Goal: Task Accomplishment & Management: Manage account settings

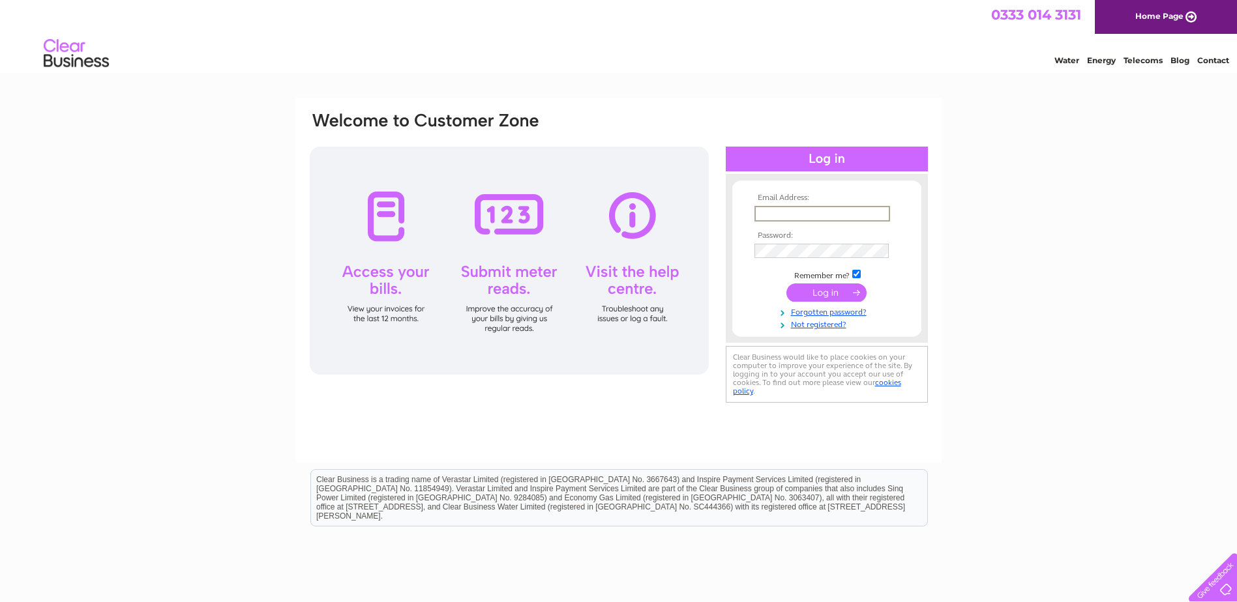
click at [775, 215] on input "text" at bounding box center [822, 214] width 136 height 16
click at [794, 217] on input "purchaseledger@gap-group.co.uk" at bounding box center [822, 214] width 136 height 16
type input "purchase.ledger@gap-group.co.uk"
click at [818, 289] on input "submit" at bounding box center [826, 291] width 80 height 18
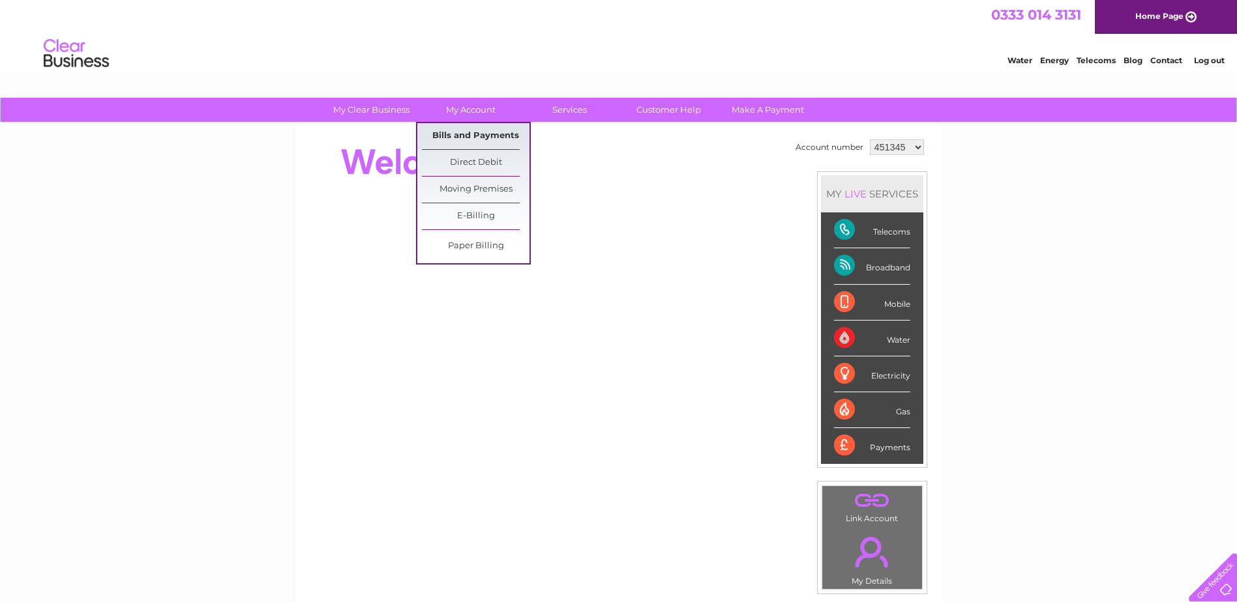
click at [482, 126] on link "Bills and Payments" at bounding box center [476, 136] width 108 height 26
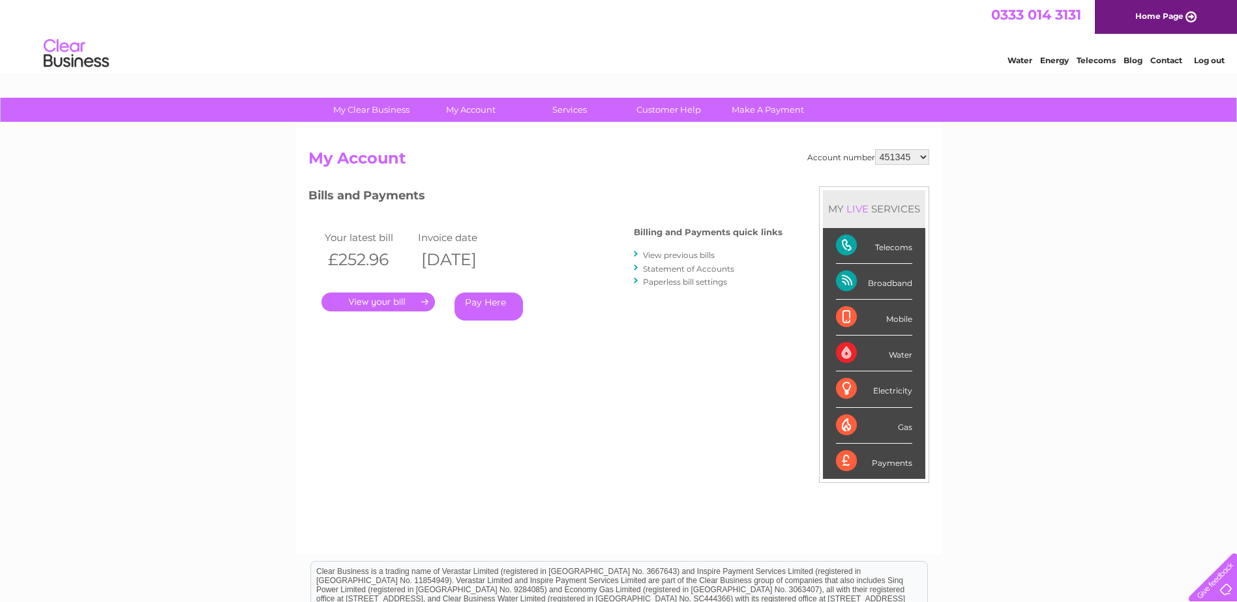
click at [365, 302] on link "." at bounding box center [377, 302] width 113 height 19
click at [670, 273] on link "Statement of Accounts" at bounding box center [688, 269] width 91 height 10
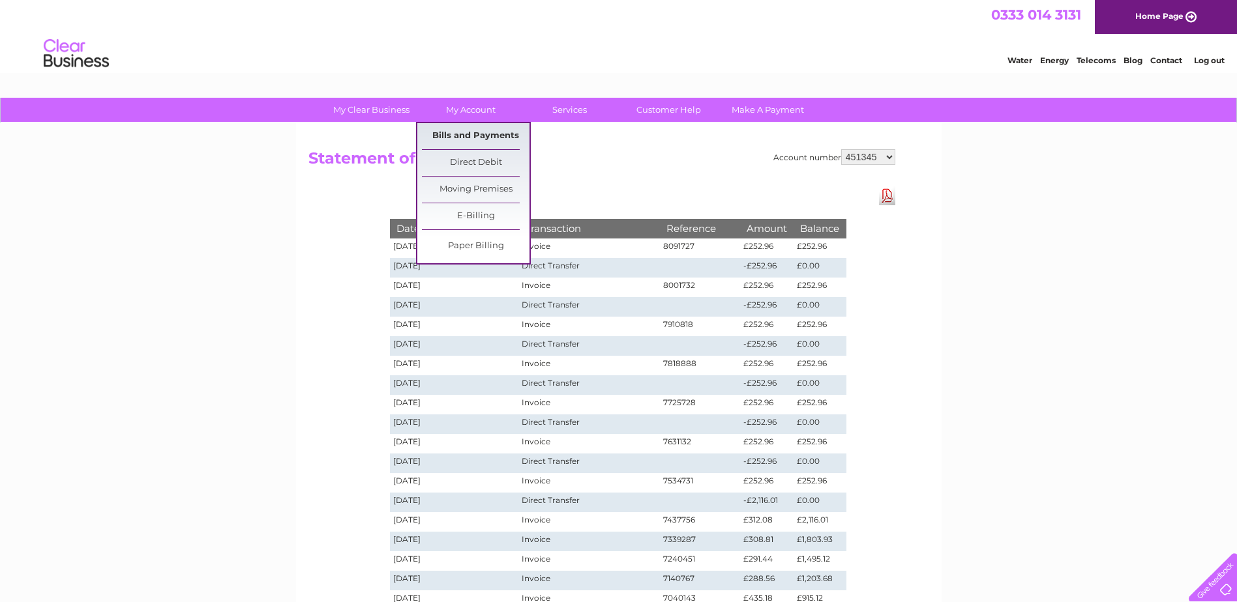
click at [476, 138] on link "Bills and Payments" at bounding box center [476, 136] width 108 height 26
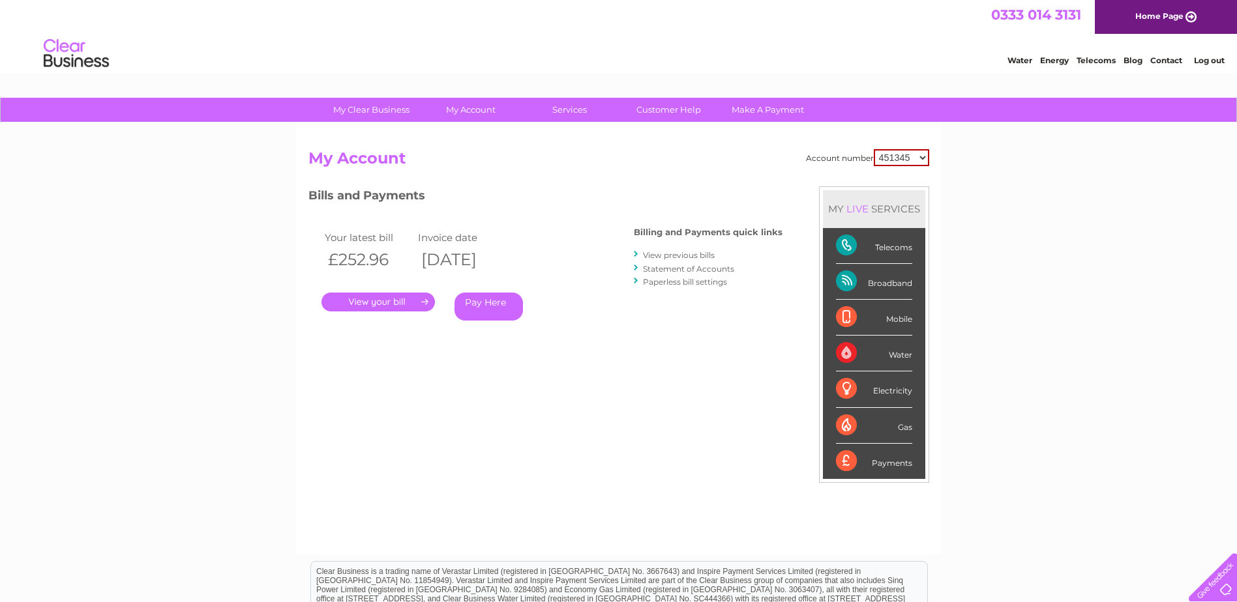
click at [380, 298] on link "." at bounding box center [377, 302] width 113 height 19
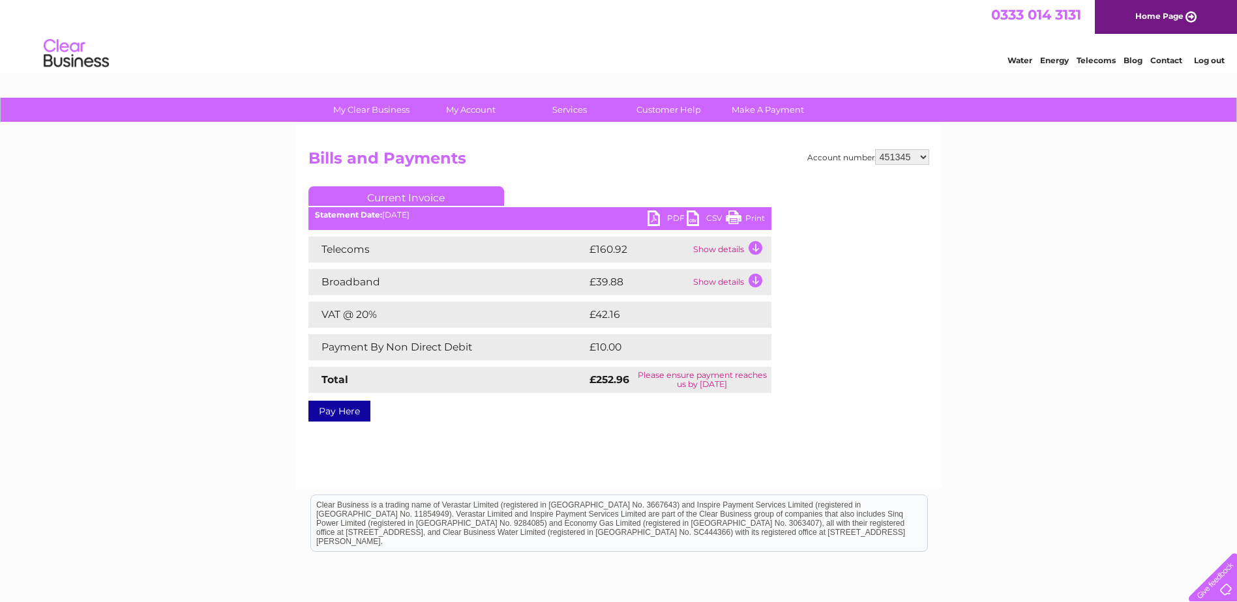
click at [660, 226] on link "PDF" at bounding box center [666, 220] width 39 height 19
click at [908, 154] on select "451345 1139824" at bounding box center [902, 157] width 54 height 16
select select "1139824"
click at [876, 149] on select "451345 1139824" at bounding box center [902, 157] width 54 height 16
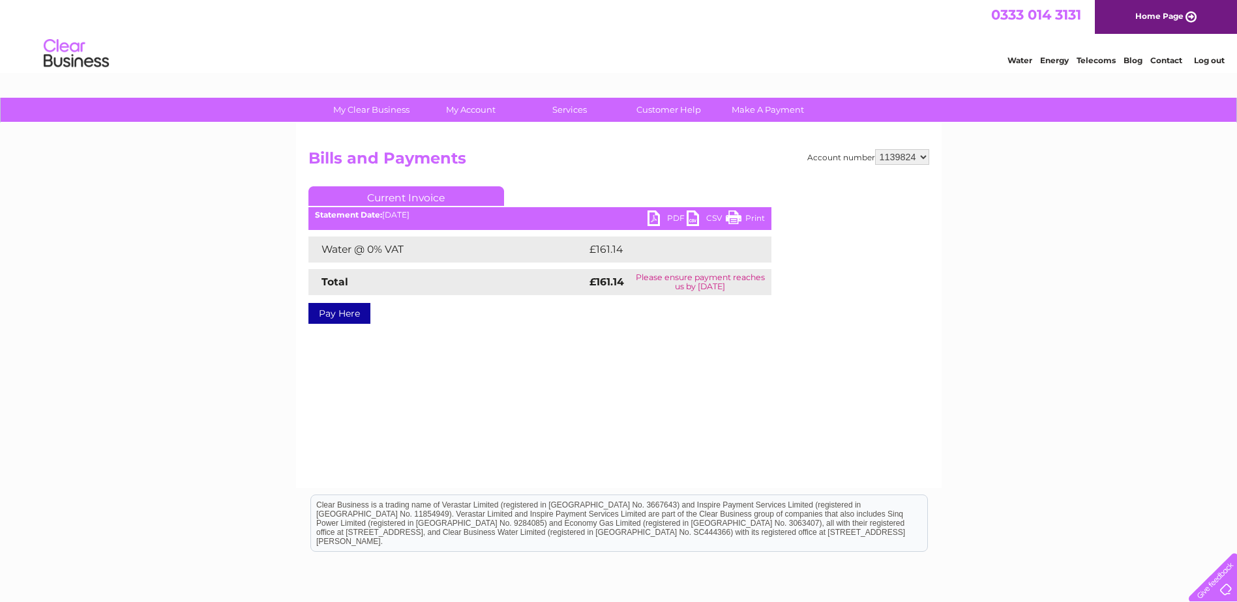
click at [517, 269] on div "Water @ 0% VAT £161.14 Total £161.14 Please ensure payment reaches us by 11 Sep…" at bounding box center [539, 266] width 463 height 59
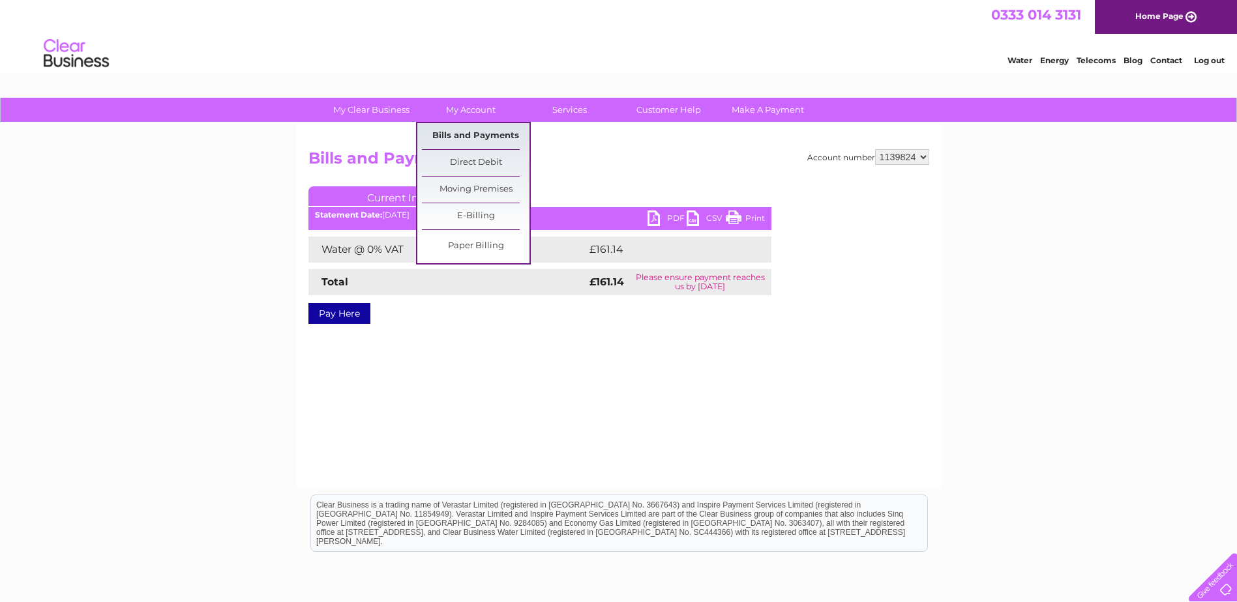
click at [463, 126] on link "Bills and Payments" at bounding box center [476, 136] width 108 height 26
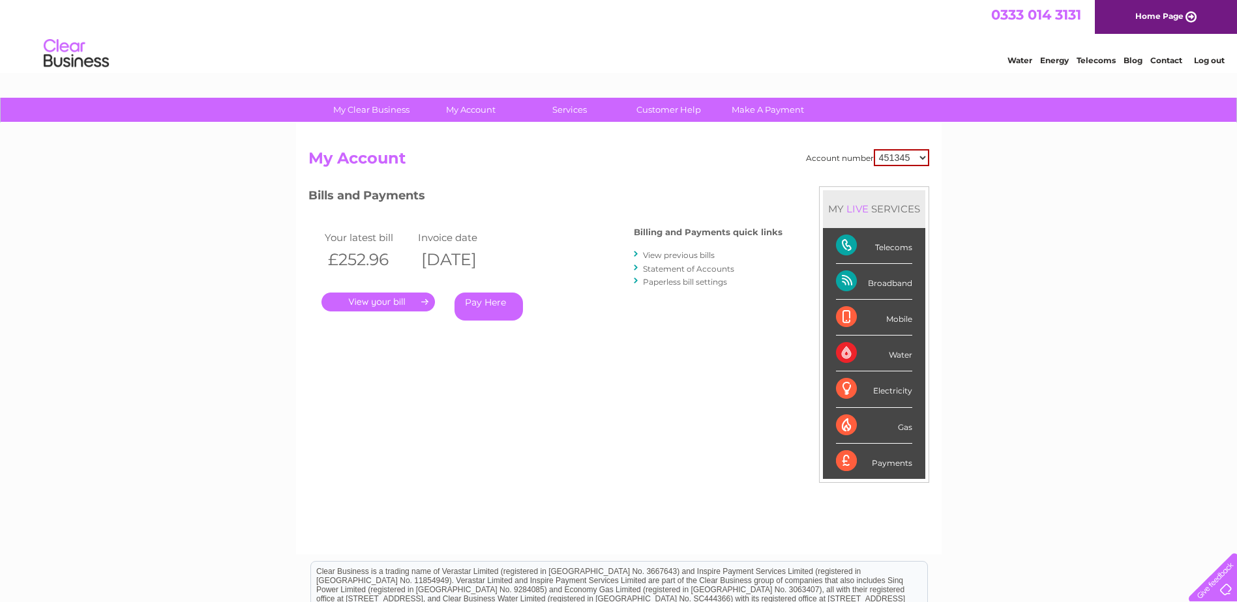
click at [886, 161] on select "451345 1139824" at bounding box center [901, 157] width 55 height 17
select select "1139824"
click at [874, 149] on select "451345 1139824" at bounding box center [901, 157] width 55 height 17
click at [677, 269] on link "Statement of Accounts" at bounding box center [688, 269] width 91 height 10
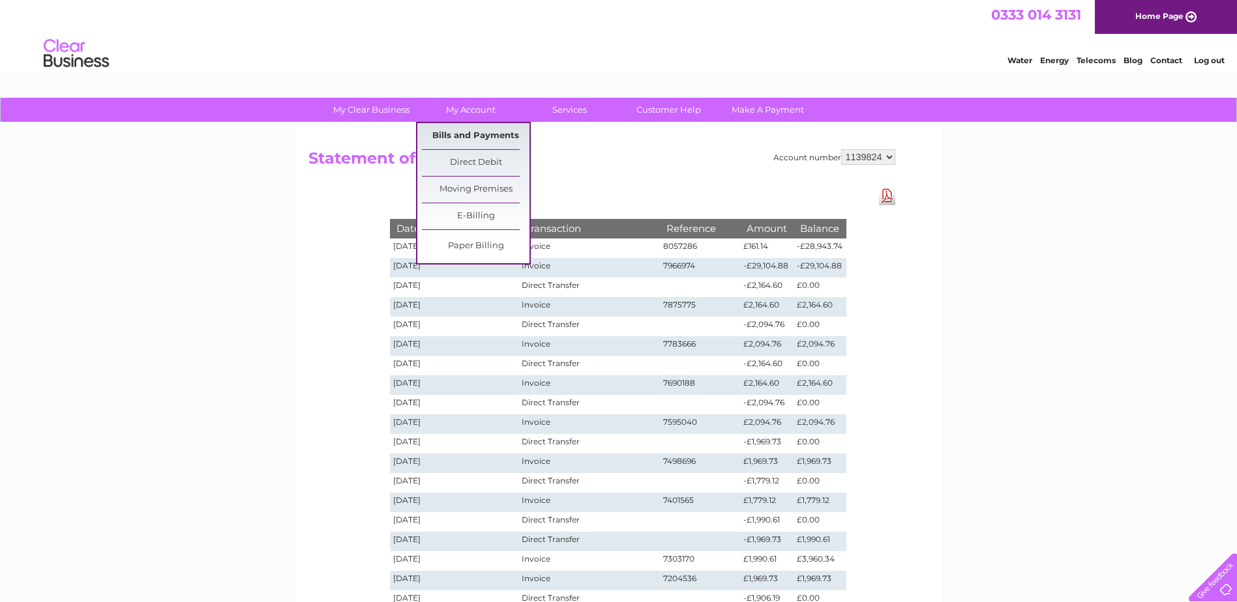
click at [466, 133] on link "Bills and Payments" at bounding box center [476, 136] width 108 height 26
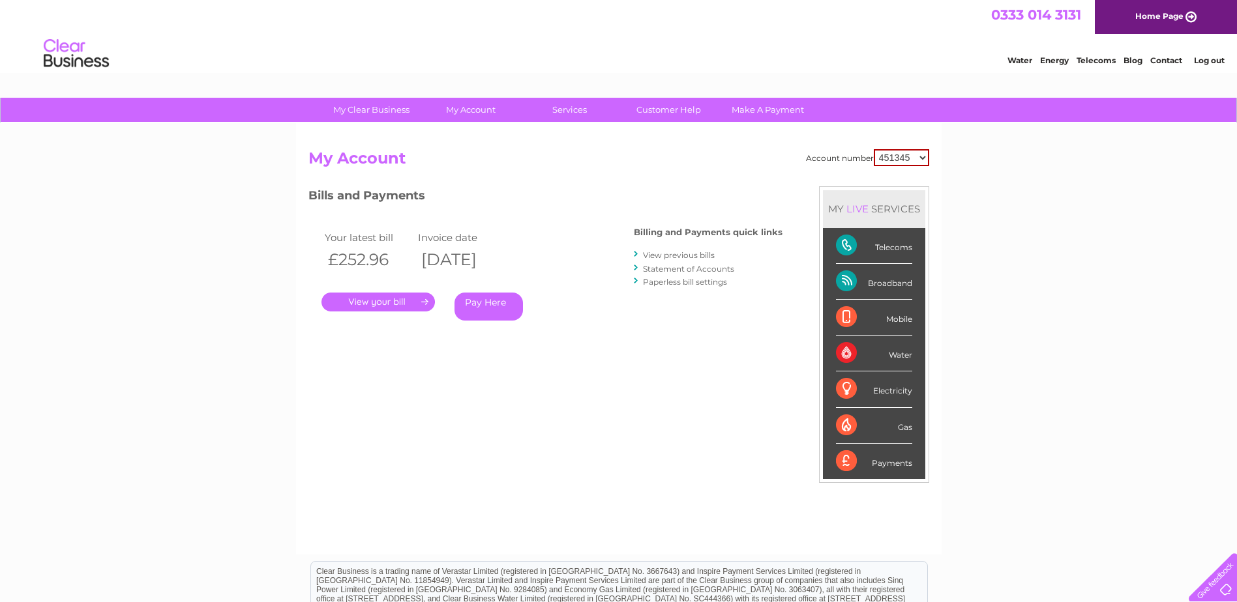
click at [911, 161] on select "451345 1139824" at bounding box center [901, 157] width 55 height 17
select select "1139824"
click at [874, 149] on select "451345 1139824" at bounding box center [901, 157] width 55 height 17
click at [365, 302] on link "." at bounding box center [377, 302] width 113 height 19
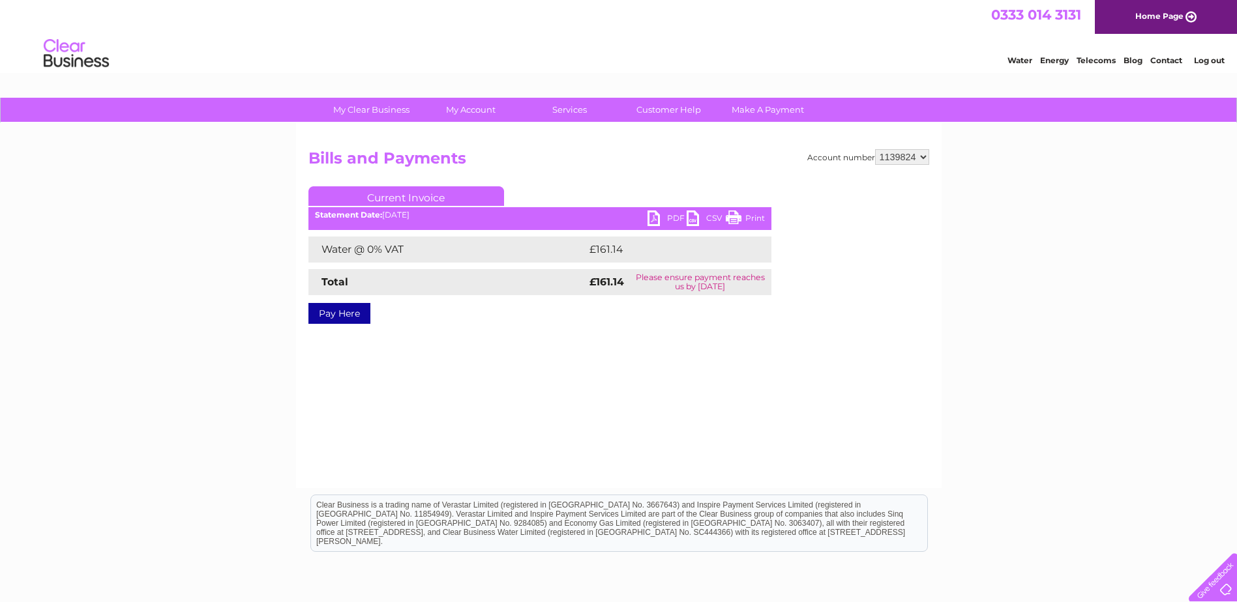
click at [655, 217] on link "PDF" at bounding box center [666, 220] width 39 height 19
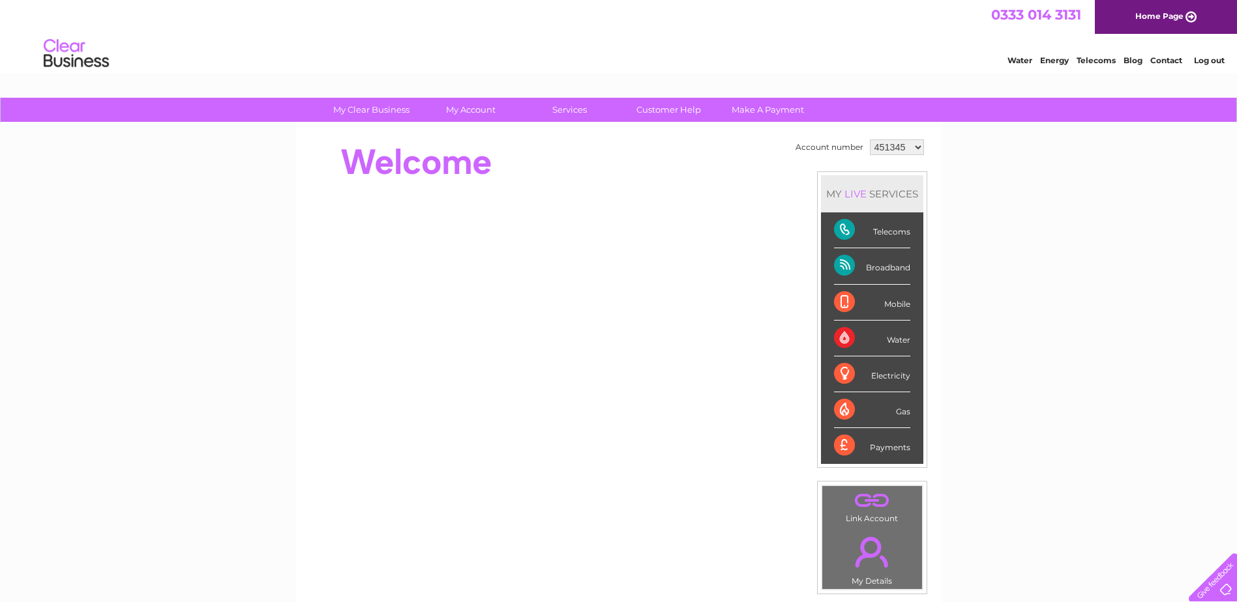
click at [903, 141] on select "451345 1139824" at bounding box center [897, 148] width 54 height 16
select select "1139824"
click at [870, 140] on select "451345 1139824" at bounding box center [897, 148] width 54 height 16
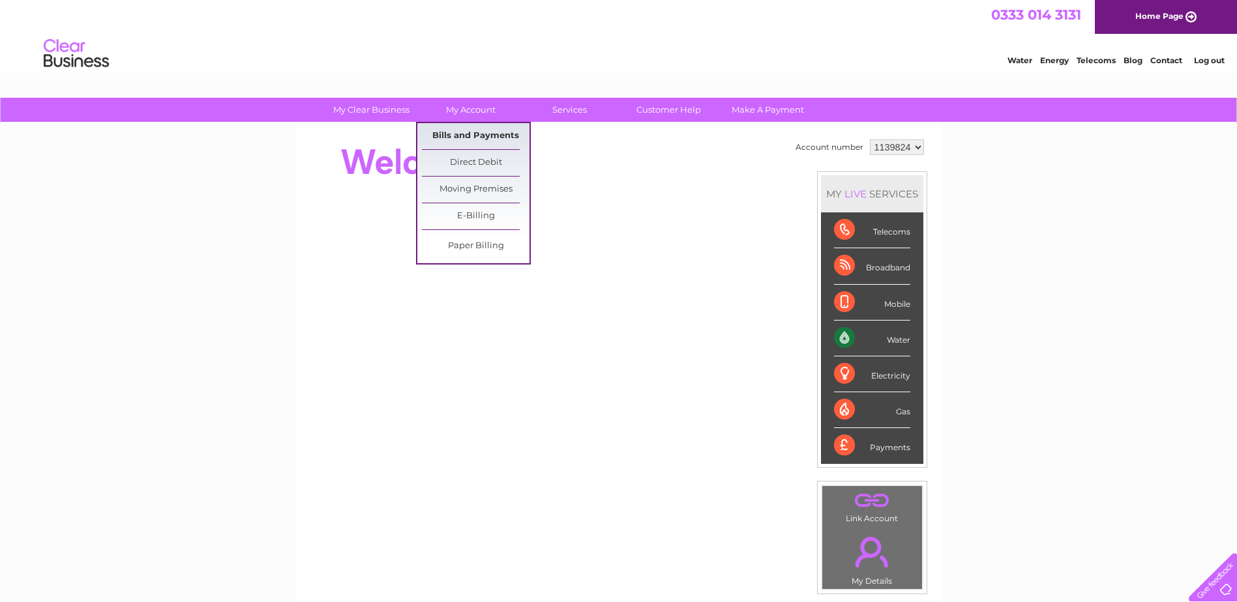
click at [488, 135] on link "Bills and Payments" at bounding box center [476, 136] width 108 height 26
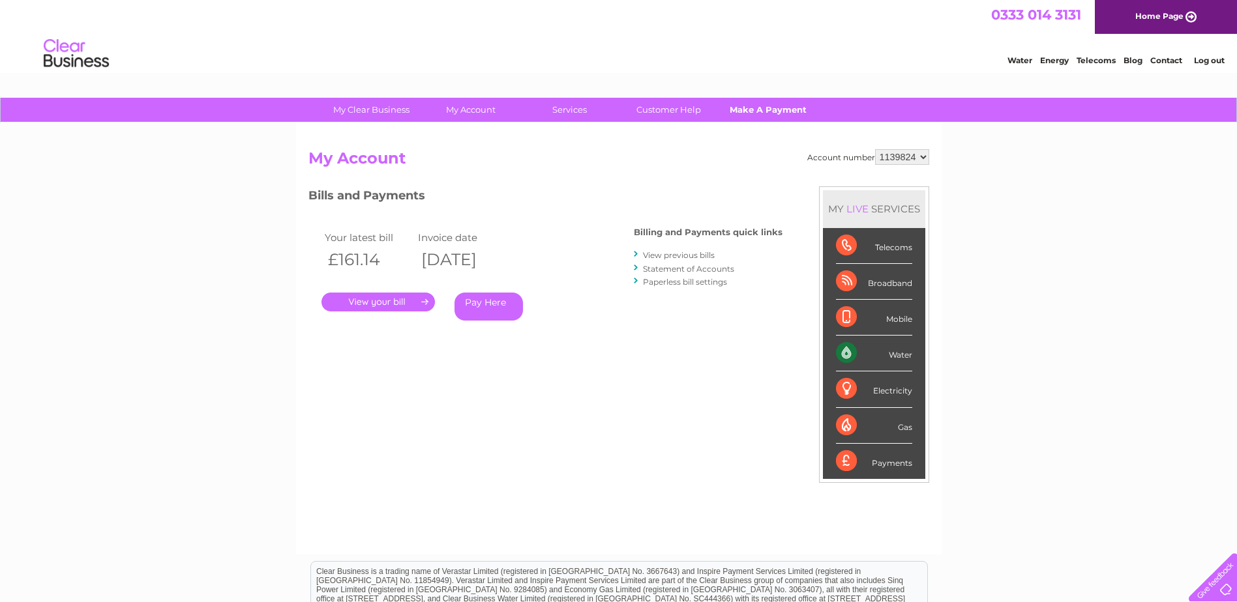
click at [760, 110] on link "Make A Payment" at bounding box center [768, 110] width 108 height 24
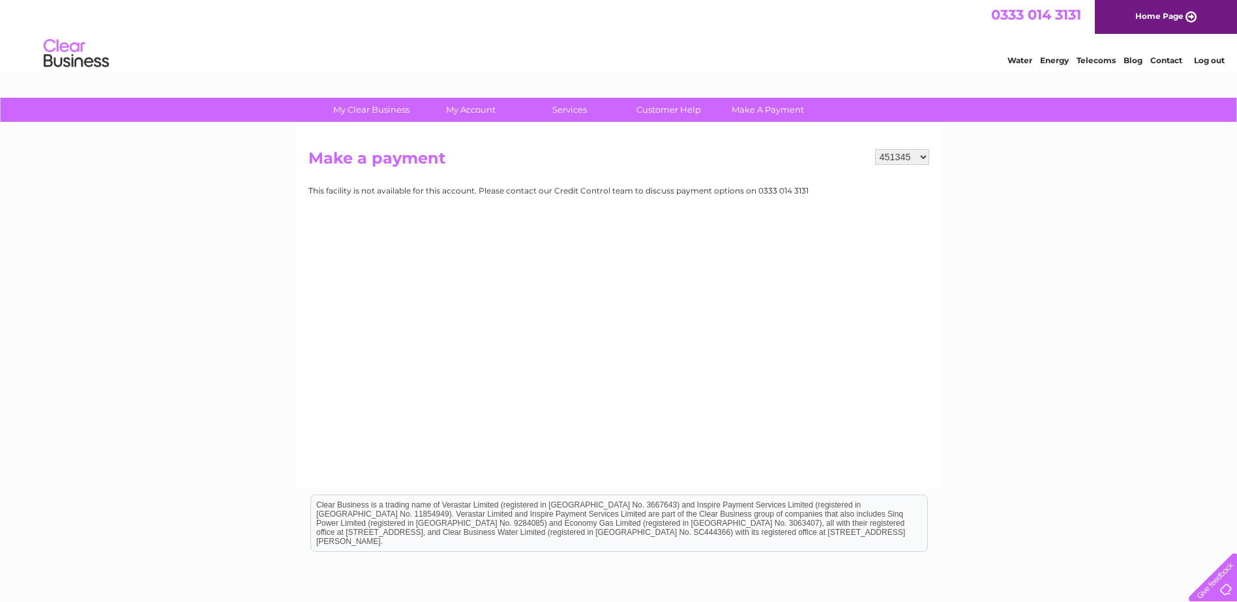
click at [887, 160] on select "451345 1139824" at bounding box center [902, 157] width 54 height 16
select select "1139824"
click at [876, 149] on select "451345 1139824" at bounding box center [902, 157] width 54 height 16
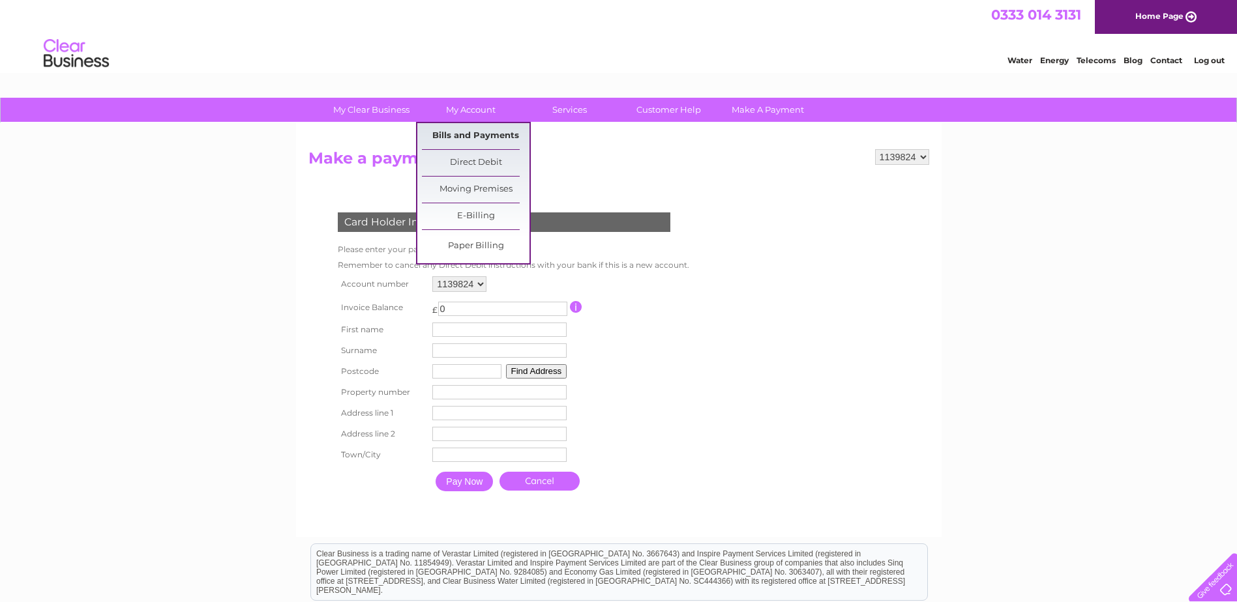
click at [457, 134] on link "Bills and Payments" at bounding box center [476, 136] width 108 height 26
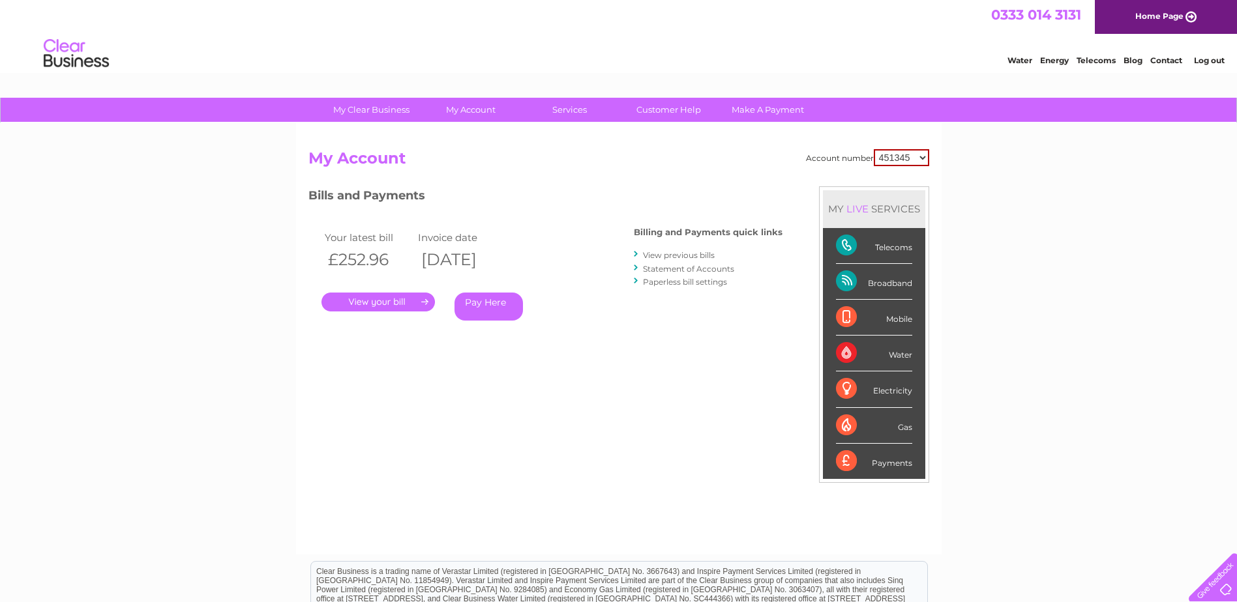
drag, startPoint x: 881, startPoint y: 155, endPoint x: 881, endPoint y: 162, distance: 7.2
click at [881, 155] on select "451345 1139824" at bounding box center [901, 157] width 55 height 17
select select "1139824"
click at [874, 149] on select "451345 1139824" at bounding box center [901, 157] width 55 height 17
click at [656, 270] on link "Statement of Accounts" at bounding box center [688, 269] width 91 height 10
